Goal: Information Seeking & Learning: Learn about a topic

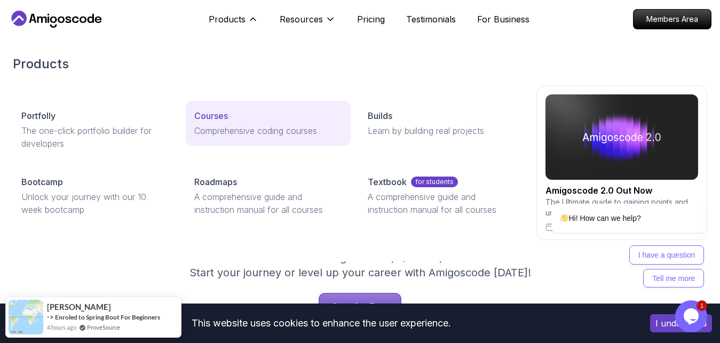
click at [204, 119] on p "Courses" at bounding box center [211, 115] width 34 height 13
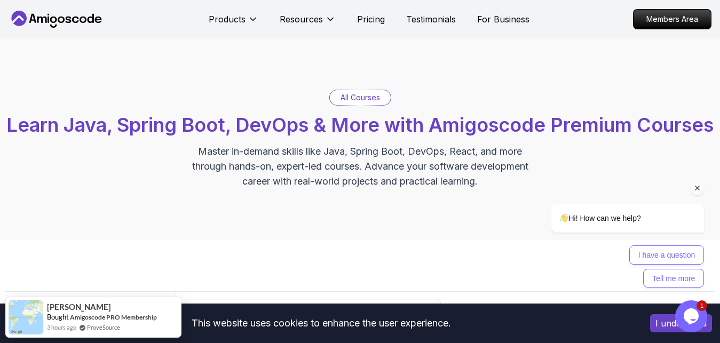
click at [699, 186] on icon "Chat attention grabber" at bounding box center [698, 189] width 10 height 10
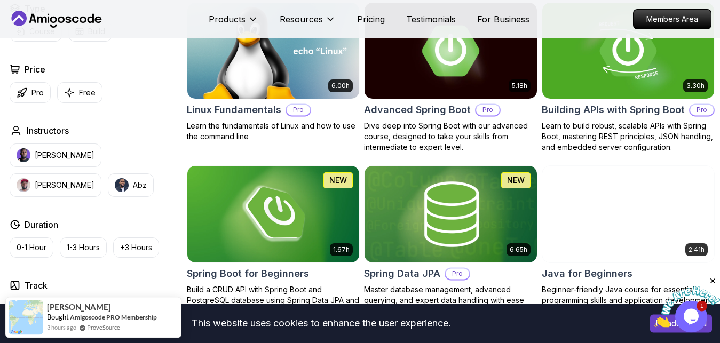
scroll to position [316, 0]
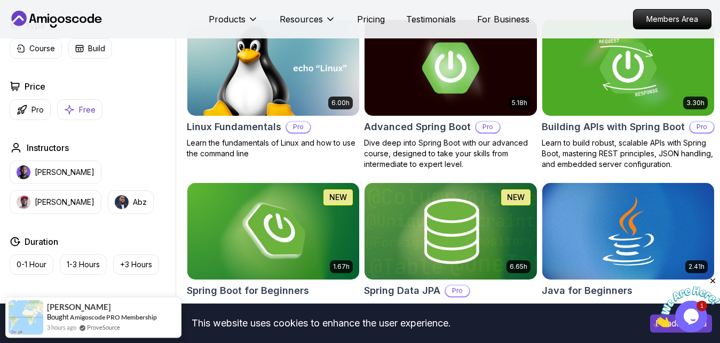
click at [89, 115] on p "Free" at bounding box center [87, 110] width 17 height 11
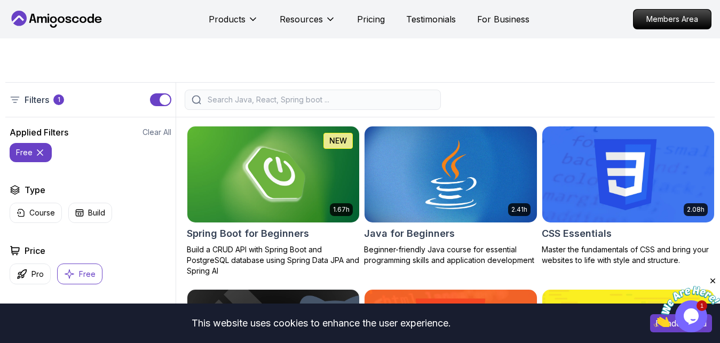
scroll to position [210, 0]
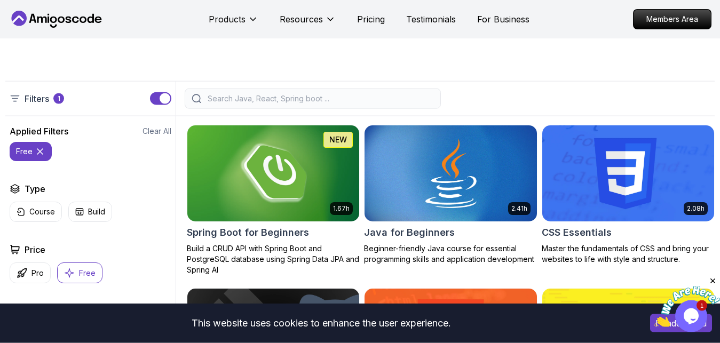
click at [243, 220] on img at bounding box center [273, 173] width 181 height 101
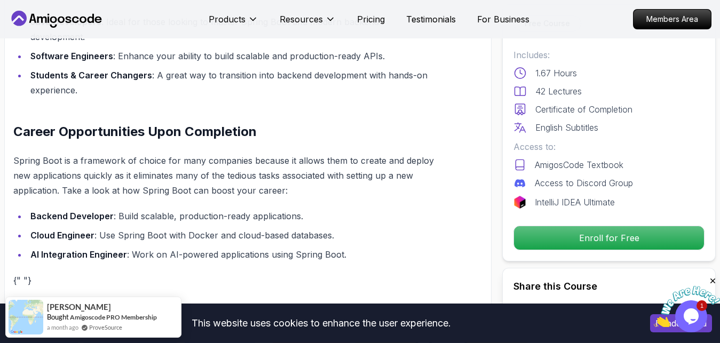
scroll to position [1013, 0]
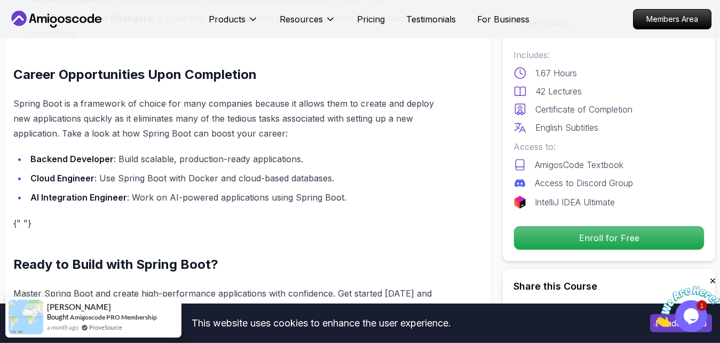
click at [250, 193] on div "Build Powerful Applications with Spring Boot Spring Boot is the go-to framework…" at bounding box center [224, 2] width 422 height 628
click at [255, 190] on li "AI Integration Engineer : Work on AI-powered applications using Spring Boot." at bounding box center [231, 197] width 409 height 15
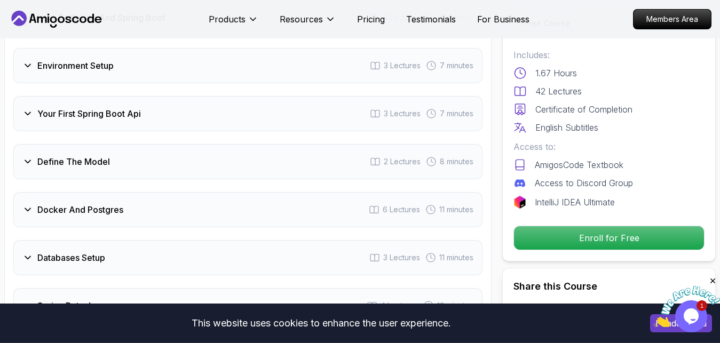
scroll to position [1540, 0]
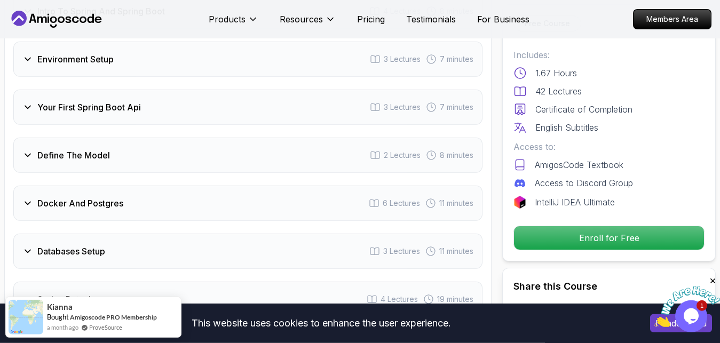
click at [253, 193] on div "Docker And Postgres 6 Lectures 11 minutes" at bounding box center [247, 203] width 469 height 35
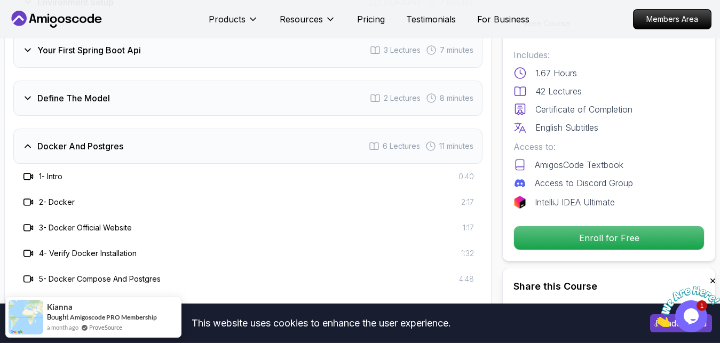
scroll to position [1565, 0]
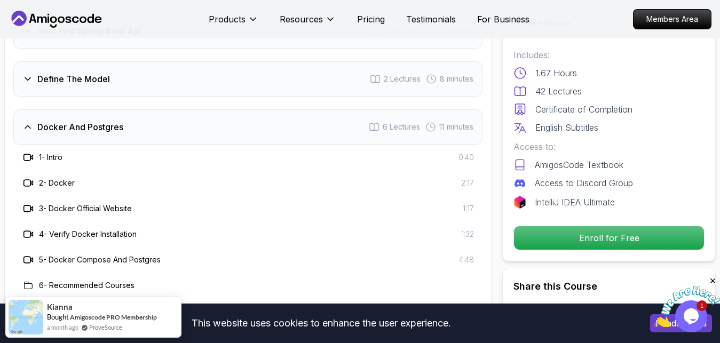
click at [249, 109] on div "Docker And Postgres 6 Lectures 11 minutes" at bounding box center [247, 126] width 469 height 35
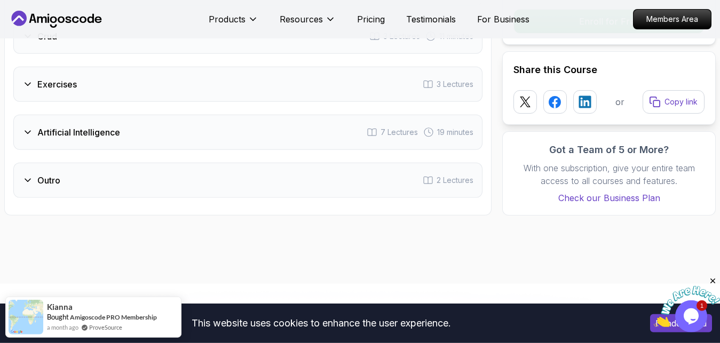
scroll to position [1801, 0]
click at [250, 120] on div "Artificial Intelligence 7 Lectures 19 minutes" at bounding box center [247, 131] width 469 height 35
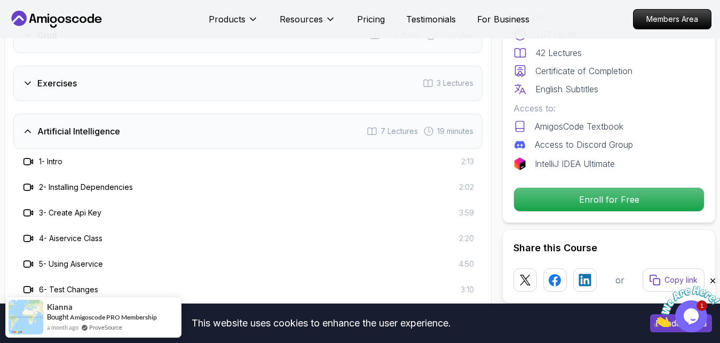
click at [250, 120] on div "Artificial Intelligence 7 Lectures 19 minutes" at bounding box center [247, 131] width 469 height 35
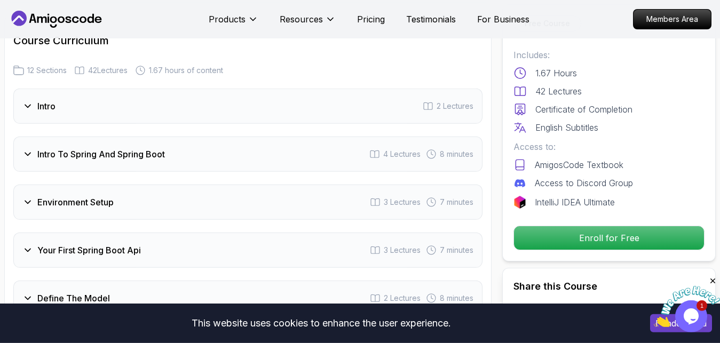
scroll to position [1339, 0]
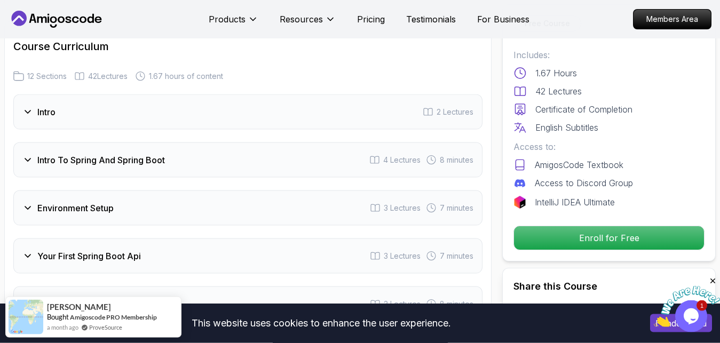
click at [245, 101] on div "Intro 2 Lectures" at bounding box center [247, 112] width 469 height 35
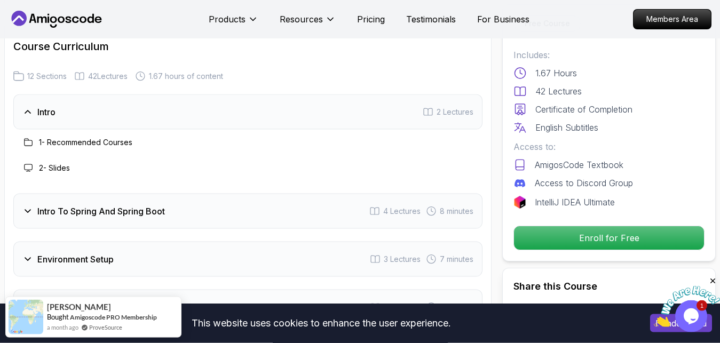
click at [245, 101] on div "Intro 2 Lectures" at bounding box center [247, 112] width 469 height 35
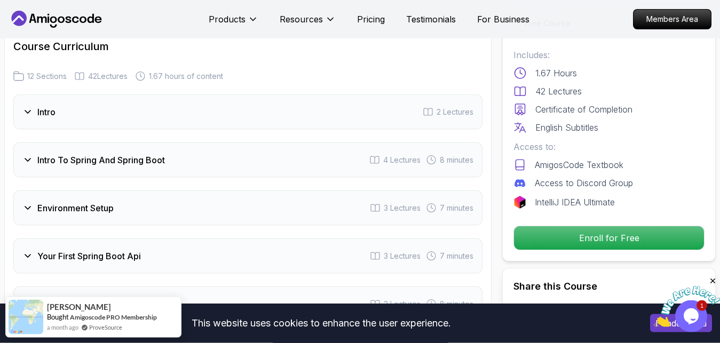
click at [248, 143] on div "Intro To Spring And Spring Boot 4 Lectures 8 minutes" at bounding box center [247, 160] width 469 height 35
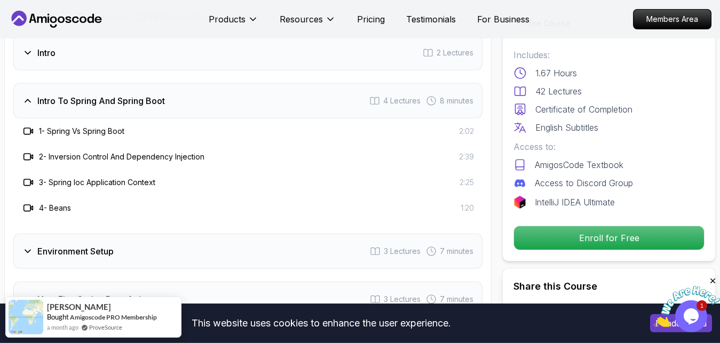
scroll to position [1401, 0]
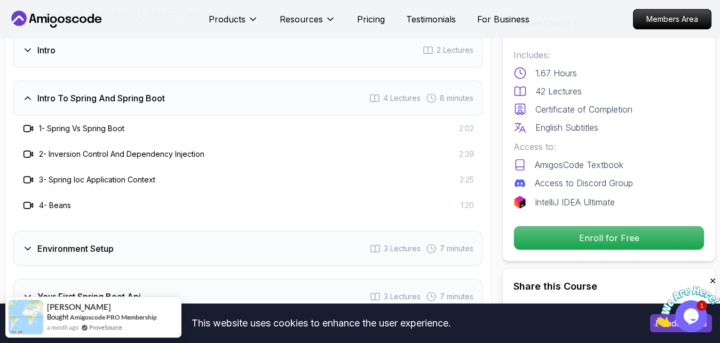
click at [249, 92] on div "Intro To Spring And Spring Boot 4 Lectures 8 minutes" at bounding box center [247, 98] width 469 height 35
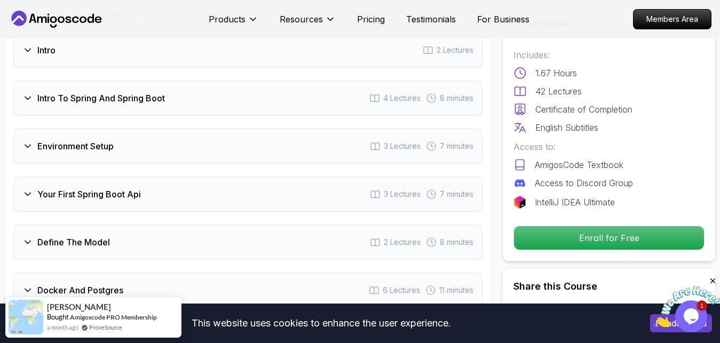
click at [249, 131] on div "Environment Setup 3 Lectures 7 minutes" at bounding box center [247, 146] width 469 height 35
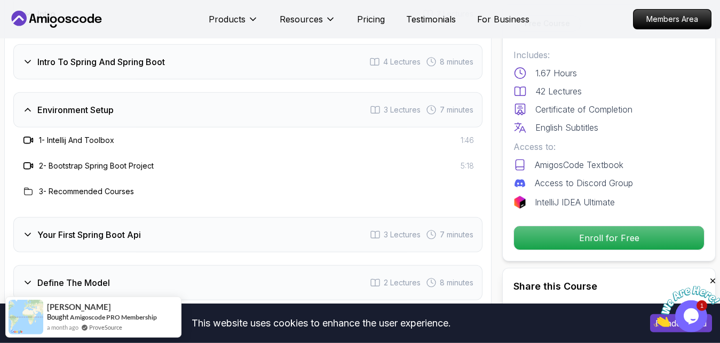
scroll to position [1441, 0]
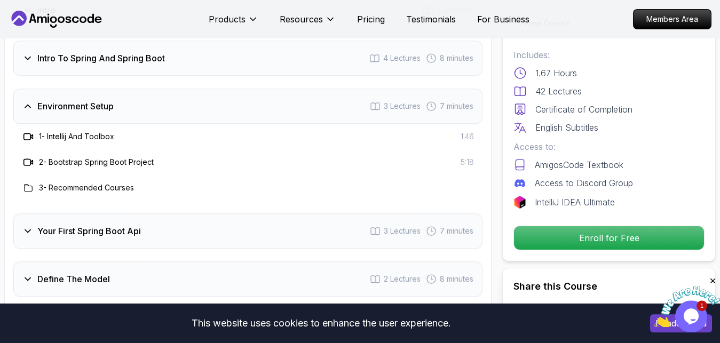
click at [249, 90] on div "Environment Setup 3 Lectures 7 minutes" at bounding box center [247, 106] width 469 height 35
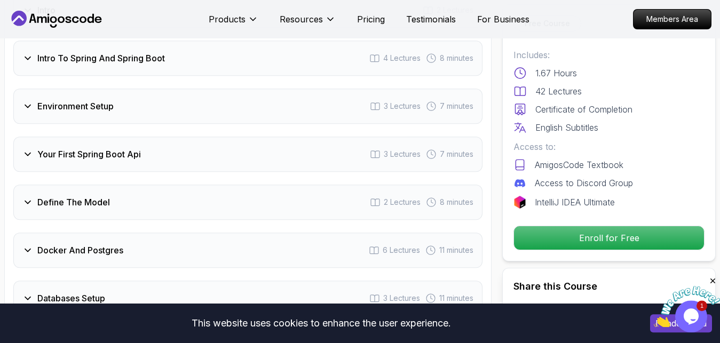
click at [251, 152] on div "Your First Spring Boot Api 3 Lectures 7 minutes" at bounding box center [247, 154] width 469 height 35
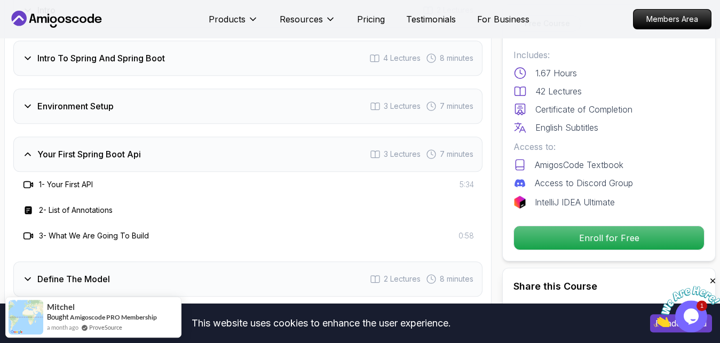
click at [254, 143] on div "Your First Spring Boot Api 3 Lectures 7 minutes" at bounding box center [247, 154] width 469 height 35
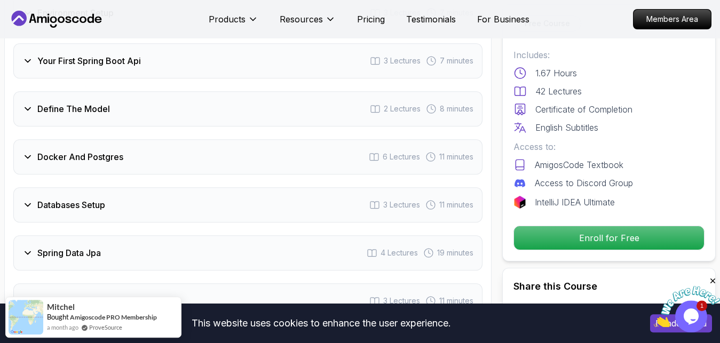
scroll to position [1536, 0]
click at [258, 90] on div "Define The Model 2 Lectures 8 minutes" at bounding box center [247, 107] width 469 height 35
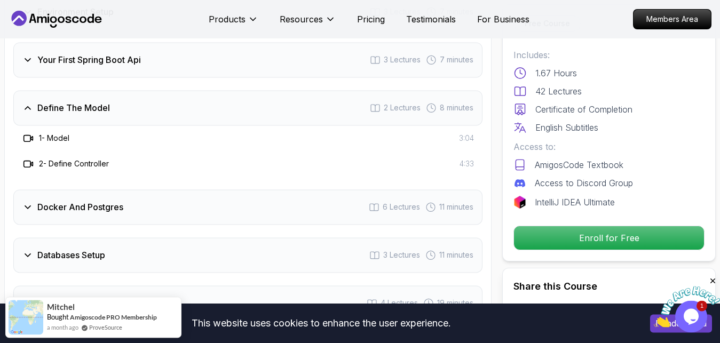
click at [260, 92] on div "Define The Model 2 Lectures 8 minutes" at bounding box center [247, 107] width 469 height 35
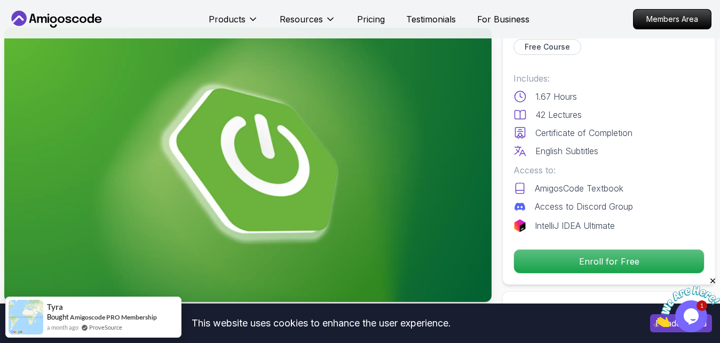
scroll to position [0, 0]
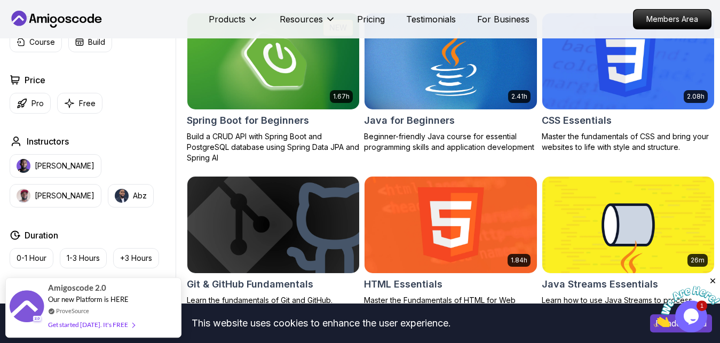
scroll to position [327, 0]
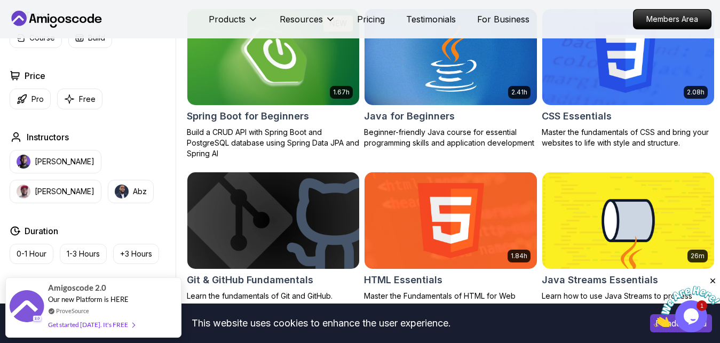
click at [347, 148] on div "1.67h NEW Spring Boot for Beginners Build a CRUD API with Spring Boot and Postg…" at bounding box center [273, 84] width 173 height 151
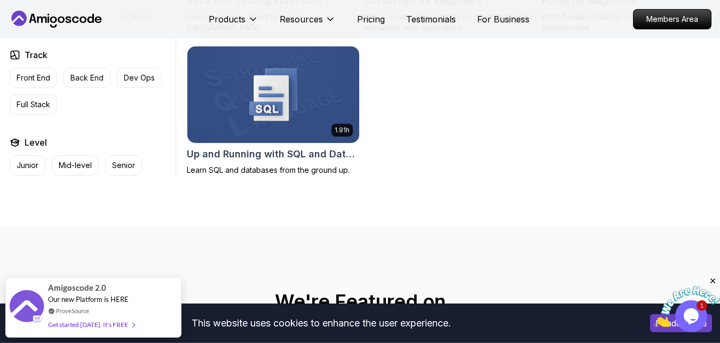
scroll to position [763, 0]
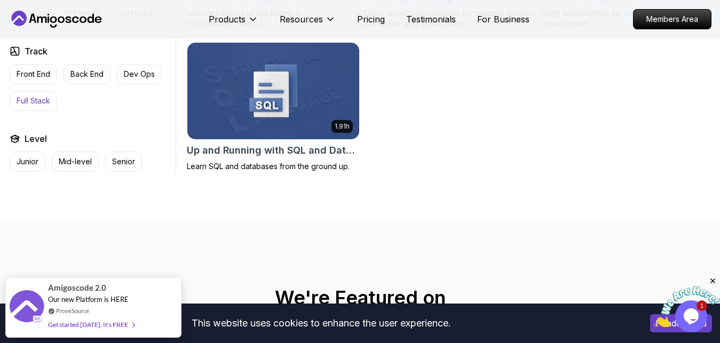
click at [38, 106] on p "Full Stack" at bounding box center [34, 101] width 34 height 11
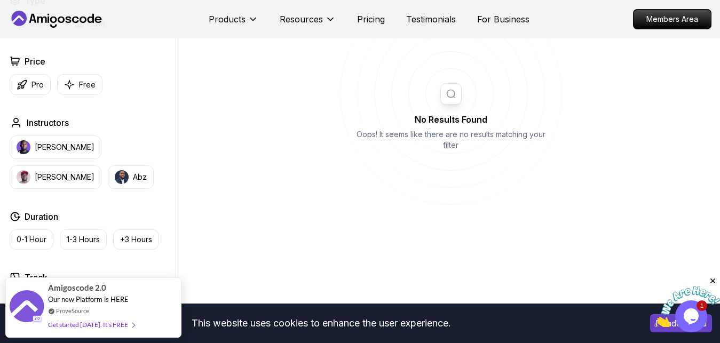
scroll to position [399, 0]
click at [48, 95] on button "Pro" at bounding box center [30, 84] width 41 height 21
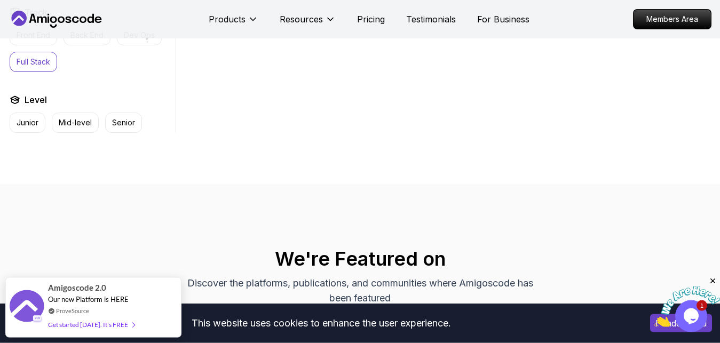
scroll to position [628, 0]
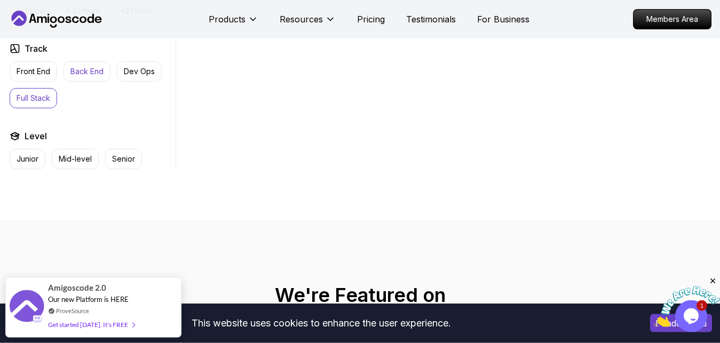
click at [88, 77] on p "Back End" at bounding box center [86, 71] width 33 height 11
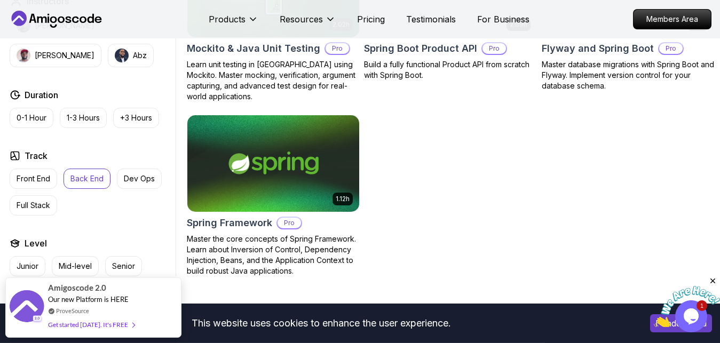
scroll to position [1071, 0]
